Goal: Find specific page/section: Find specific page/section

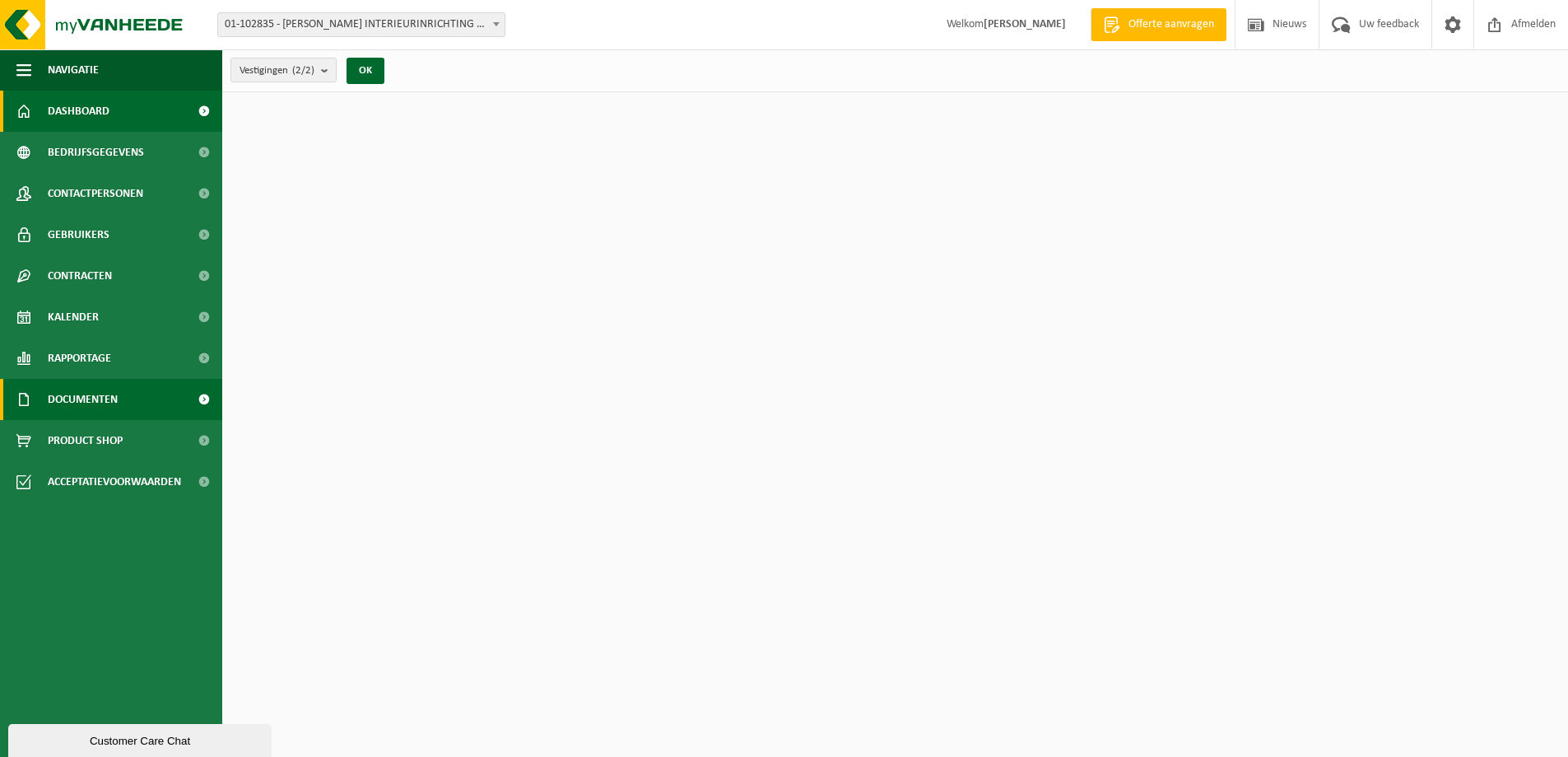
click at [138, 403] on link "Documenten" at bounding box center [111, 399] width 222 height 41
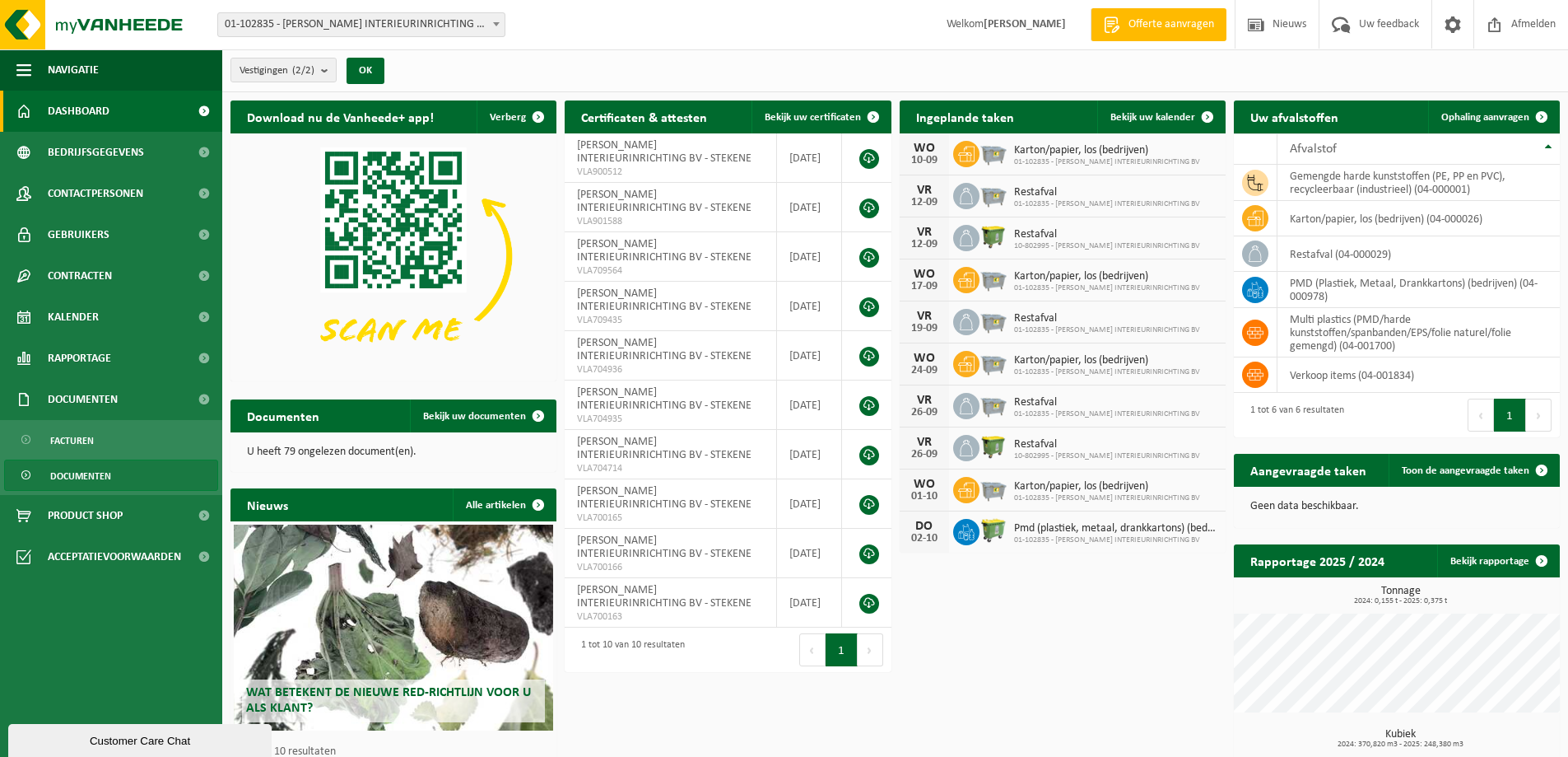
click at [100, 476] on span "Documenten" at bounding box center [80, 476] width 61 height 31
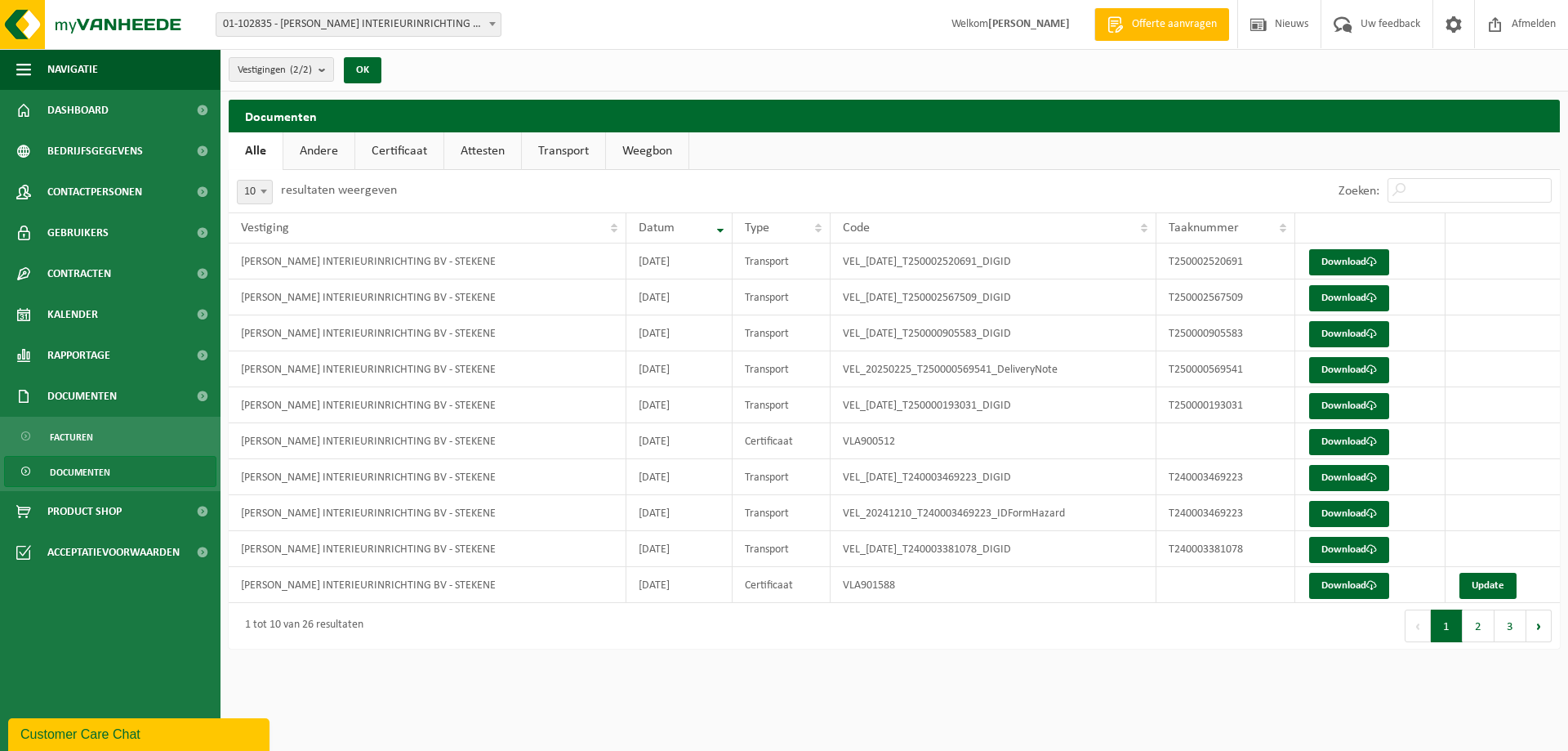
click at [336, 146] on link "Andere" at bounding box center [319, 151] width 71 height 38
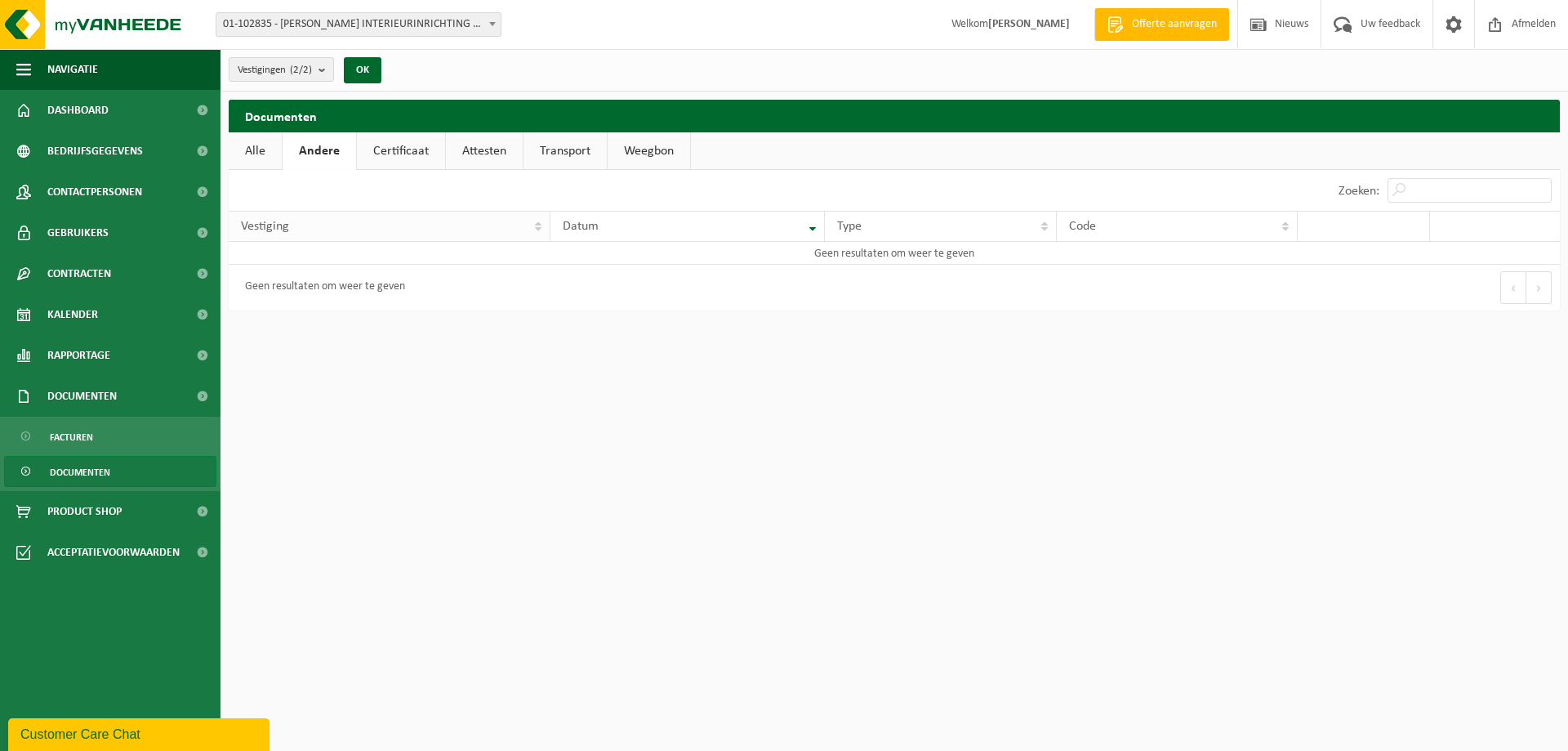
click at [336, 226] on div "Vestiging" at bounding box center [385, 226] width 288 height 13
